Goal: Task Accomplishment & Management: Use online tool/utility

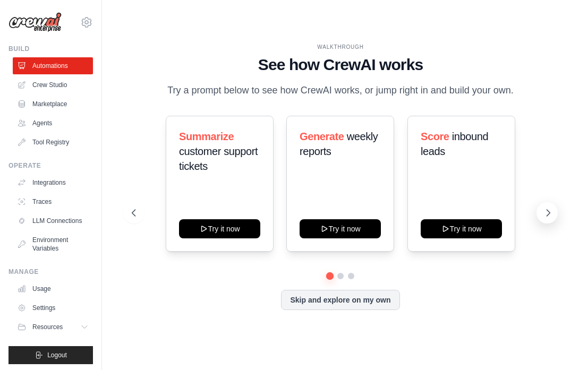
click at [547, 218] on icon at bounding box center [548, 213] width 11 height 11
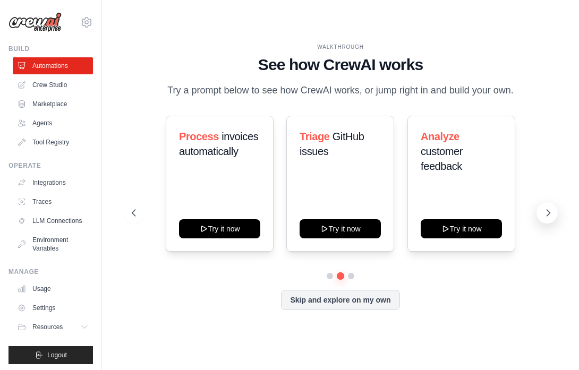
click at [547, 216] on icon at bounding box center [548, 213] width 3 height 6
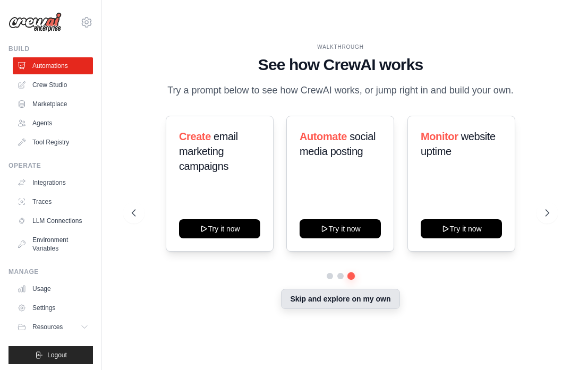
click at [361, 304] on button "Skip and explore on my own" at bounding box center [340, 299] width 118 height 20
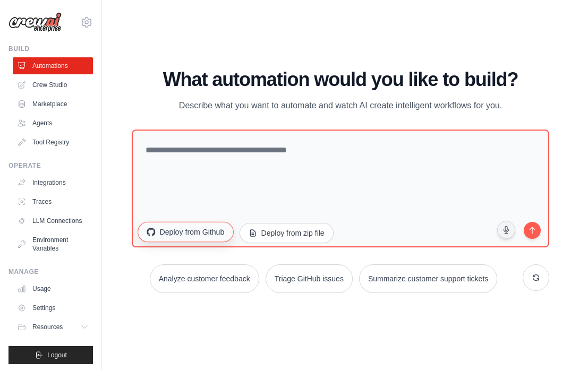
click at [196, 230] on button "Deploy from Github" at bounding box center [185, 231] width 96 height 20
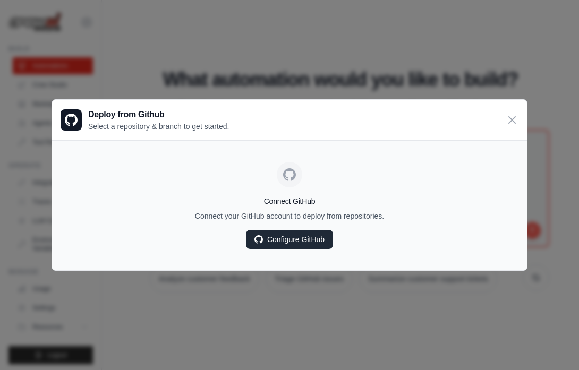
click at [288, 237] on link "Configure GitHub" at bounding box center [289, 239] width 87 height 19
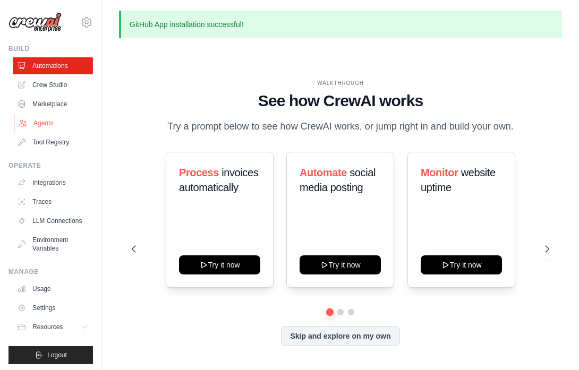
click at [31, 123] on link "Agents" at bounding box center [54, 123] width 80 height 17
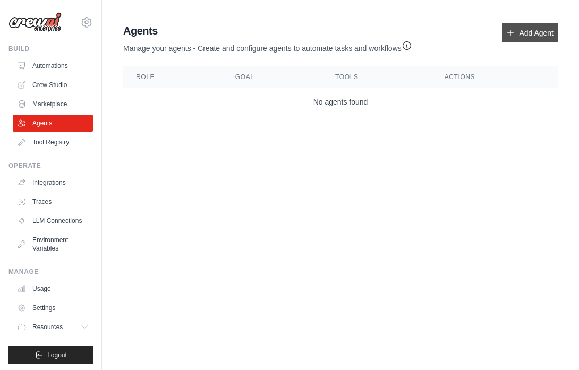
click at [518, 30] on link "Add Agent" at bounding box center [530, 32] width 56 height 19
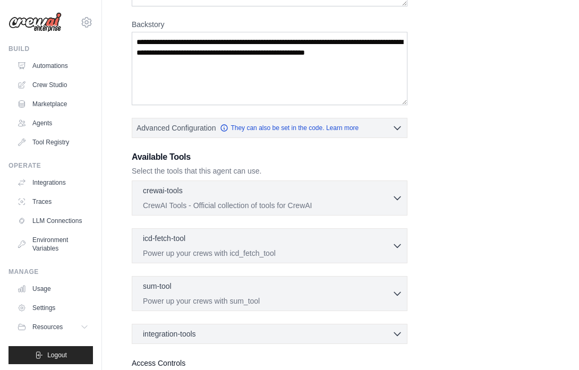
scroll to position [165, 0]
